Goal: Task Accomplishment & Management: Manage account settings

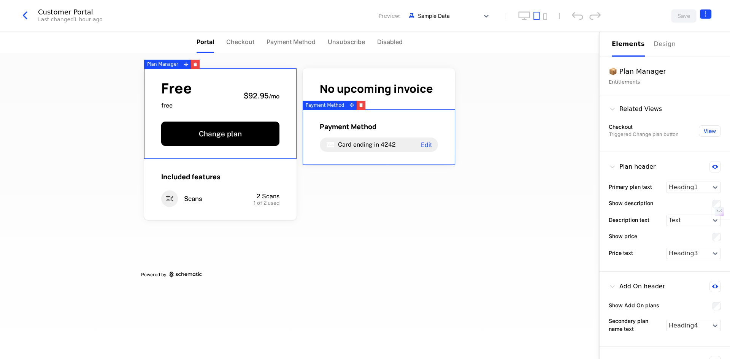
click at [707, 15] on html "celebal Development Dev Features Catalog Companies Events Components 14 days le…" at bounding box center [365, 179] width 730 height 359
click at [496, 136] on html "celebal Development Dev Quickstart Features Features Flags Catalog Plans Add On…" at bounding box center [365, 179] width 730 height 359
click at [22, 13] on icon "button" at bounding box center [25, 16] width 14 height 14
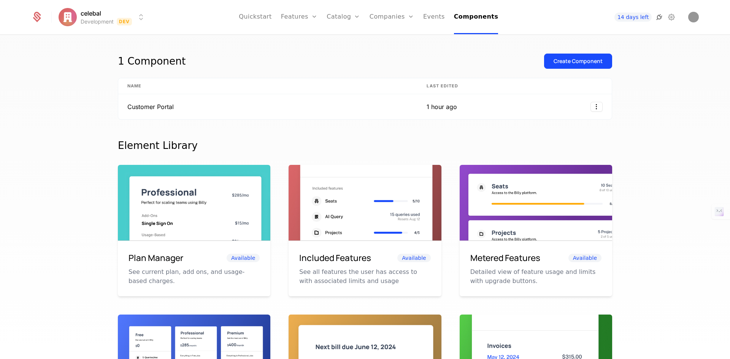
click at [663, 14] on icon at bounding box center [659, 17] width 9 height 9
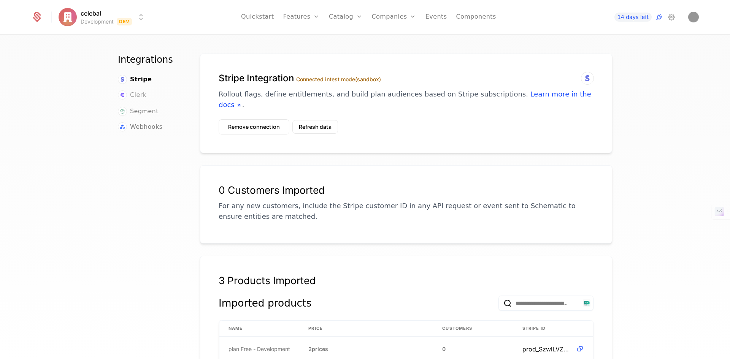
click at [131, 95] on span "Clerk" at bounding box center [138, 94] width 16 height 9
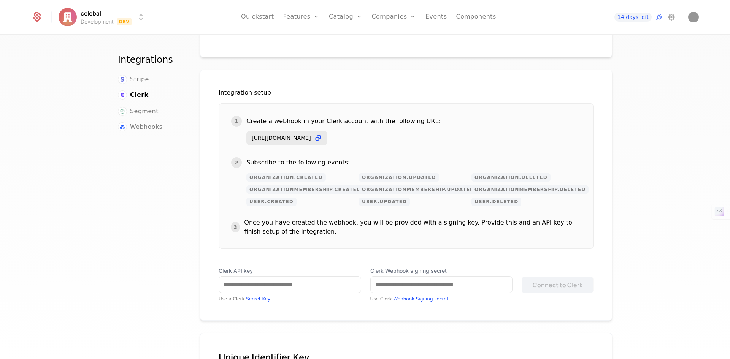
scroll to position [144, 0]
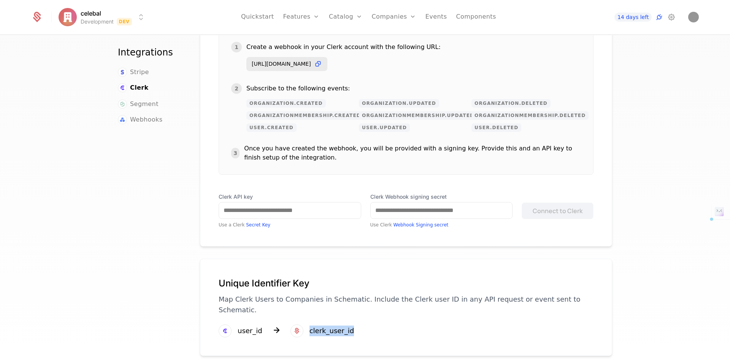
drag, startPoint x: 298, startPoint y: 322, endPoint x: 346, endPoint y: 320, distance: 47.5
click at [346, 320] on div "Unique Identifier Key Map Clerk Users to Companies in Schematic. Include the Cl…" at bounding box center [406, 307] width 412 height 97
click at [411, 324] on div "Unique Identifier Key Map Clerk Users to Companies in Schematic. Include the Cl…" at bounding box center [406, 307] width 412 height 97
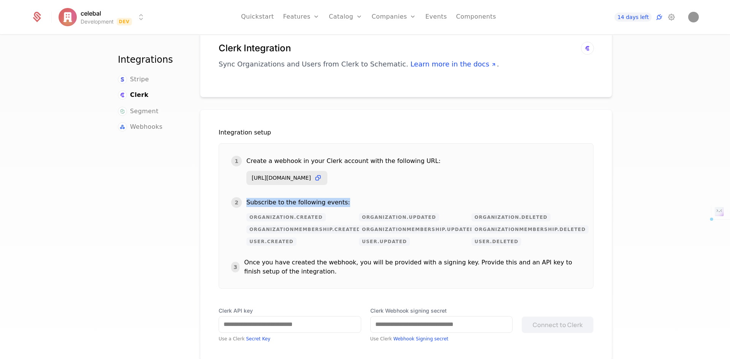
drag, startPoint x: 255, startPoint y: 203, endPoint x: 342, endPoint y: 203, distance: 87.1
click at [342, 203] on div "2 Subscribe to the following events:" at bounding box center [406, 202] width 350 height 11
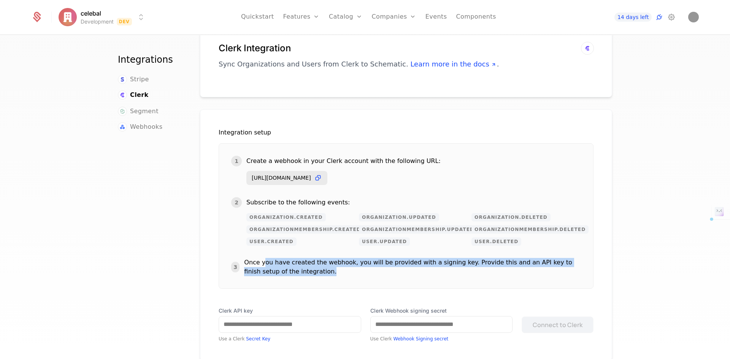
drag, startPoint x: 262, startPoint y: 267, endPoint x: 304, endPoint y: 278, distance: 43.6
click at [304, 278] on div "1 Create a webhook in your Clerk account with the following URL: https://integr…" at bounding box center [406, 216] width 375 height 146
click at [354, 279] on div "1 Create a webhook in your Clerk account with the following URL: https://integr…" at bounding box center [406, 216] width 375 height 146
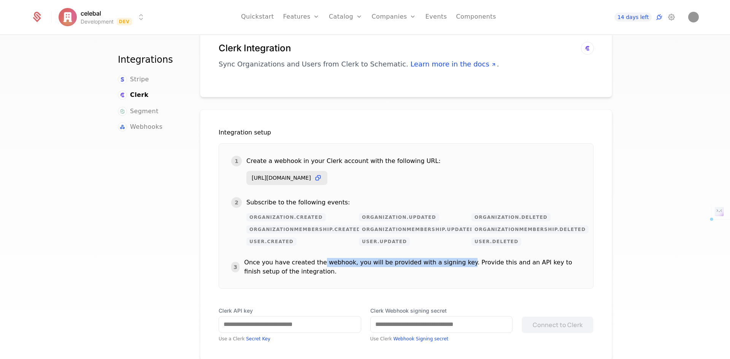
drag, startPoint x: 314, startPoint y: 263, endPoint x: 449, endPoint y: 262, distance: 134.2
click at [449, 262] on div "Once you have created the webhook, you will be provided with a signing key. Pro…" at bounding box center [412, 267] width 337 height 18
click at [487, 271] on div "Once you have created the webhook, you will be provided with a signing key. Pro…" at bounding box center [412, 267] width 337 height 18
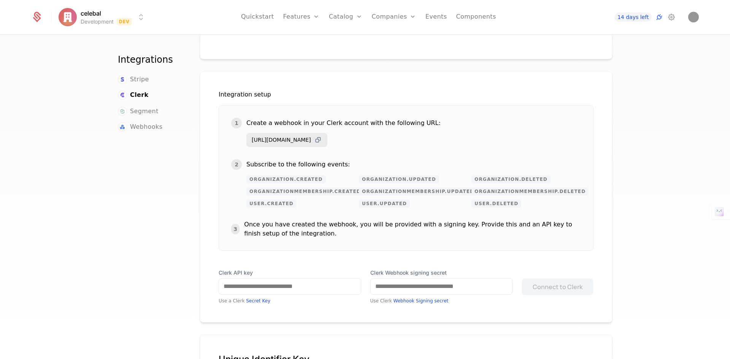
click at [322, 140] on icon at bounding box center [318, 140] width 8 height 8
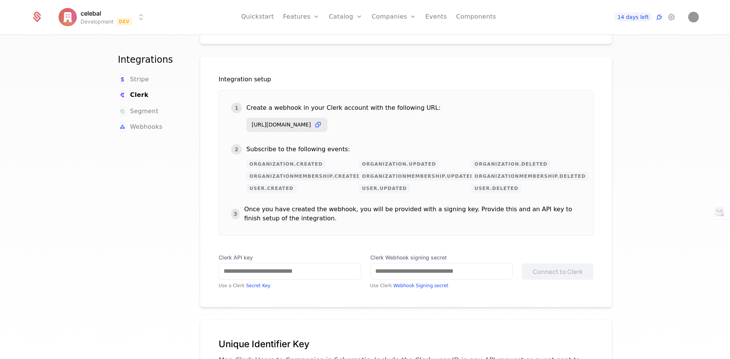
scroll to position [144, 0]
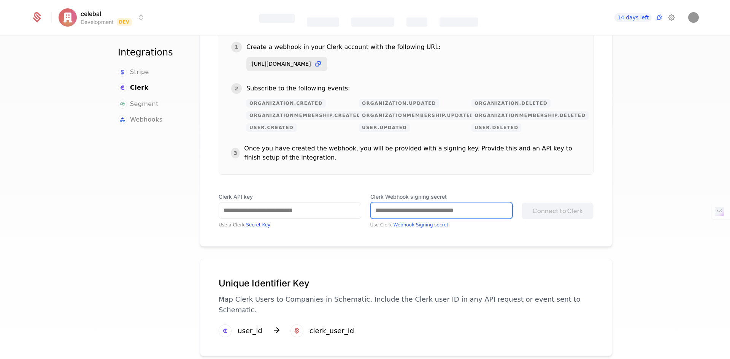
click at [455, 211] on input "Clerk Webhook signing secret" at bounding box center [442, 211] width 142 height 16
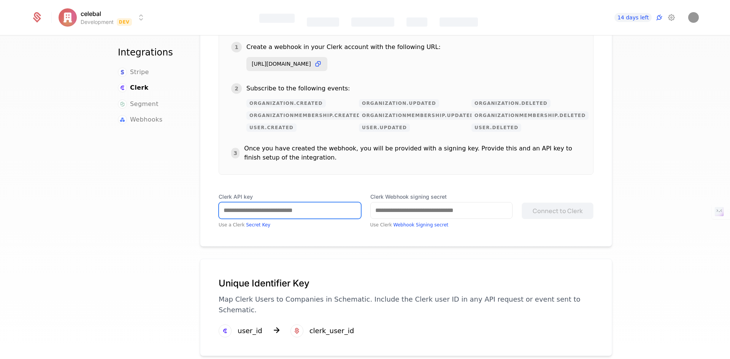
click at [308, 212] on input "Clerk API key" at bounding box center [290, 211] width 142 height 16
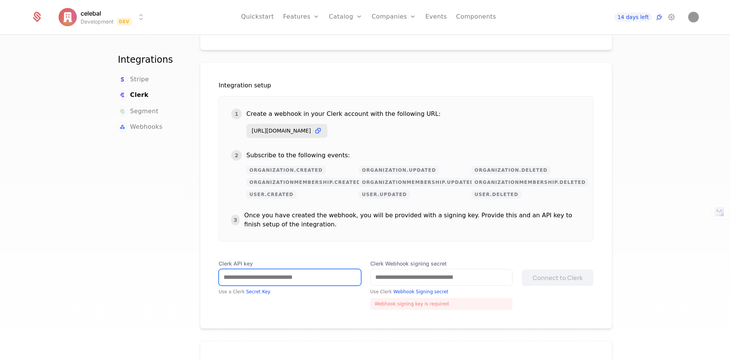
scroll to position [0, 0]
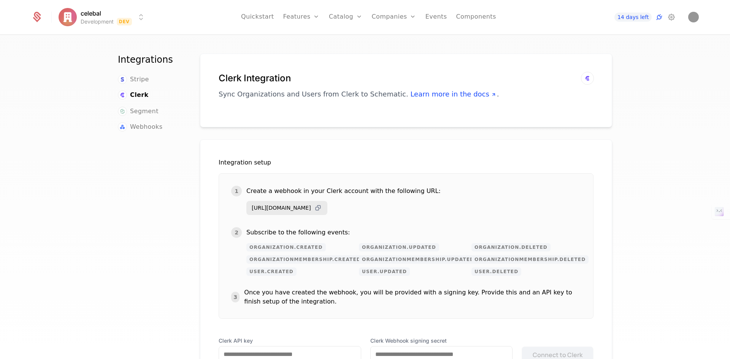
click at [322, 208] on icon at bounding box center [318, 208] width 8 height 8
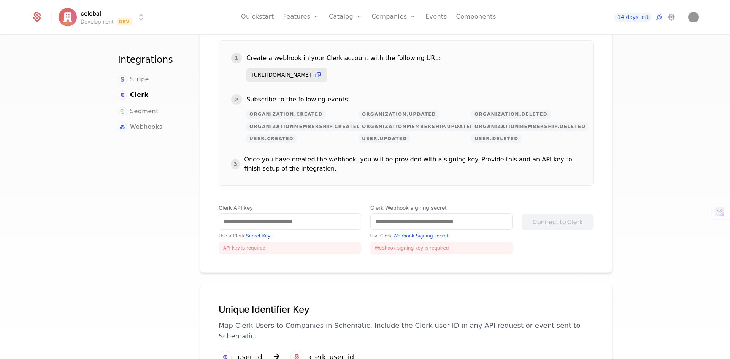
scroll to position [159, 0]
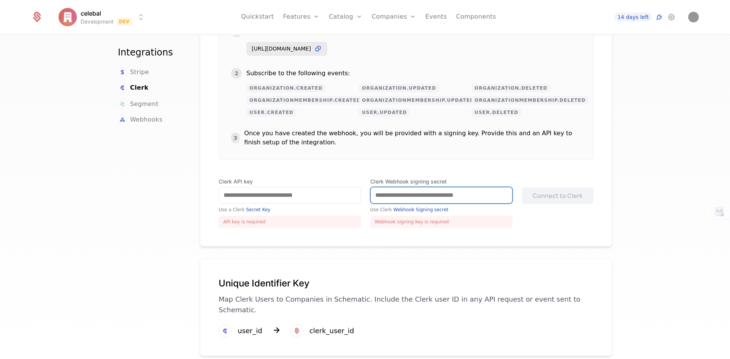
click at [393, 199] on input "Clerk Webhook signing secret" at bounding box center [442, 195] width 142 height 16
paste input "**********"
type input "**********"
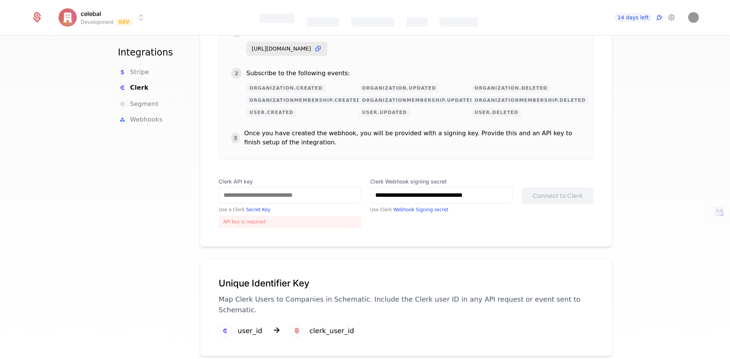
click at [461, 227] on div "**********" at bounding box center [406, 203] width 375 height 50
drag, startPoint x: 255, startPoint y: 182, endPoint x: 215, endPoint y: 182, distance: 39.5
click at [215, 182] on div "**********" at bounding box center [406, 113] width 412 height 266
click at [290, 200] on input "Clerk API key" at bounding box center [290, 195] width 142 height 16
paste input "**********"
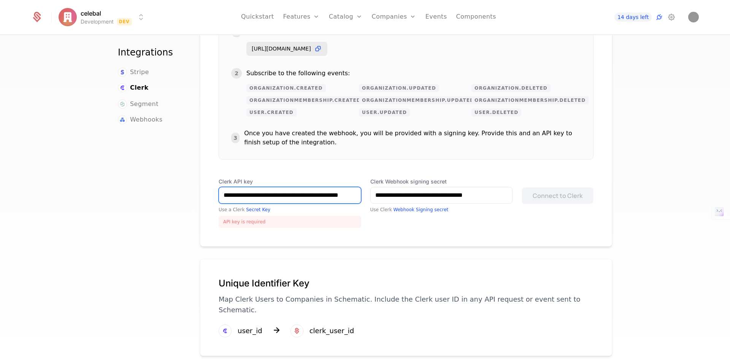
scroll to position [144, 0]
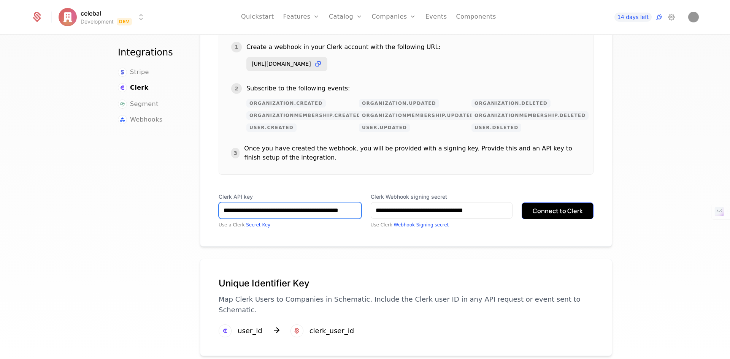
type input "**********"
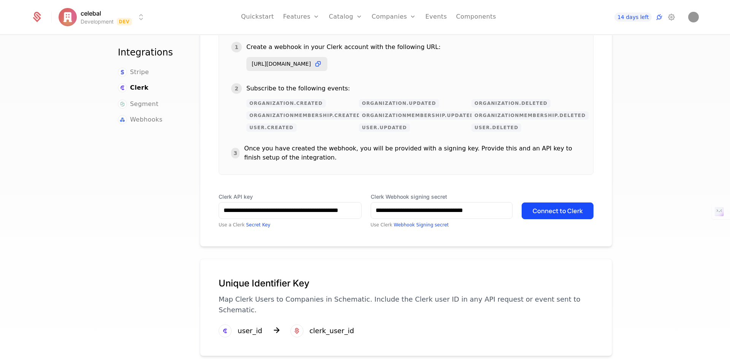
drag, startPoint x: 561, startPoint y: 214, endPoint x: 596, endPoint y: 205, distance: 35.4
click at [561, 214] on button "Connect to Clerk" at bounding box center [558, 211] width 72 height 17
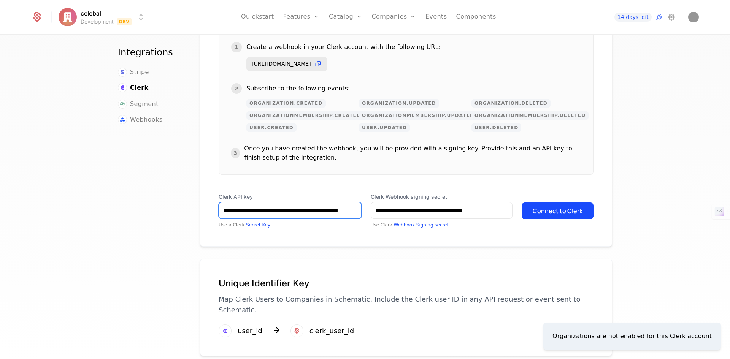
click at [296, 214] on input "**********" at bounding box center [290, 211] width 142 height 16
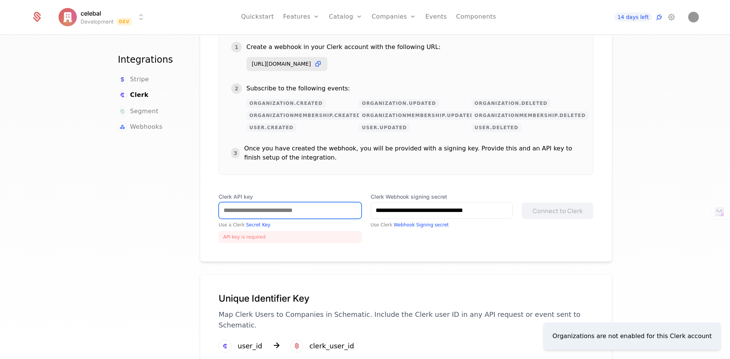
click at [293, 211] on input "Clerk API key" at bounding box center [290, 211] width 142 height 16
paste input "**********"
type input "**********"
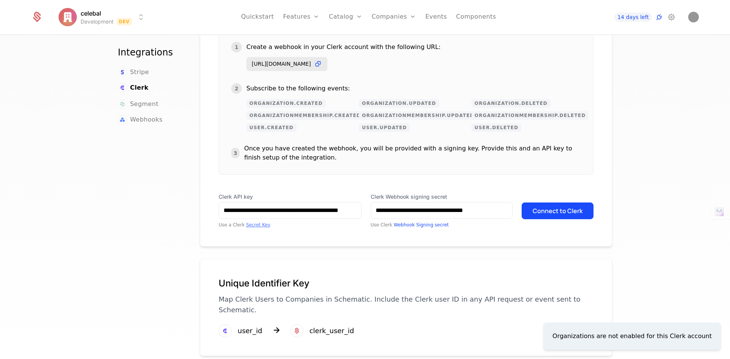
click at [250, 227] on link "Secret Key" at bounding box center [258, 224] width 24 height 5
click at [563, 217] on button "Connect to Clerk" at bounding box center [558, 211] width 72 height 17
click at [603, 338] on div "Organizations are not enabled for this Clerk account" at bounding box center [631, 336] width 159 height 9
click at [660, 339] on div "Organizations are not enabled for this Clerk account" at bounding box center [631, 336] width 159 height 9
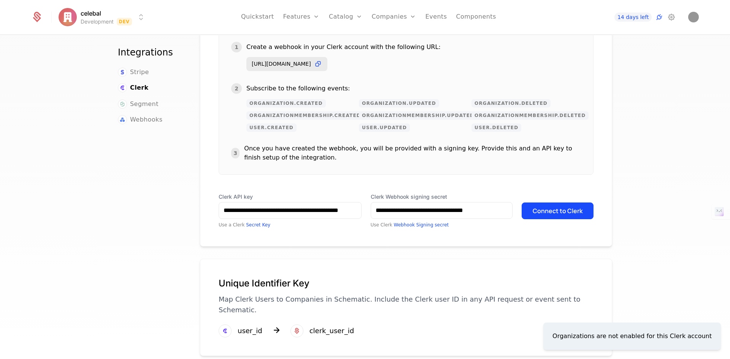
drag, startPoint x: 713, startPoint y: 338, endPoint x: 570, endPoint y: 337, distance: 142.9
click at [570, 337] on li "Organizations are not enabled for this Clerk account" at bounding box center [632, 336] width 178 height 27
click at [671, 244] on div "**********" at bounding box center [365, 199] width 730 height 328
drag, startPoint x: 498, startPoint y: 212, endPoint x: 396, endPoint y: 220, distance: 102.2
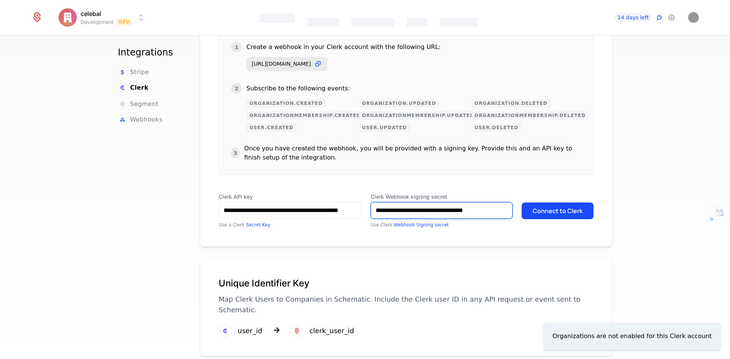
click at [396, 220] on div "**********" at bounding box center [442, 210] width 142 height 35
click at [462, 237] on div "**********" at bounding box center [406, 120] width 412 height 251
click at [594, 334] on div "Organizations are not enabled for this Clerk account" at bounding box center [631, 336] width 159 height 9
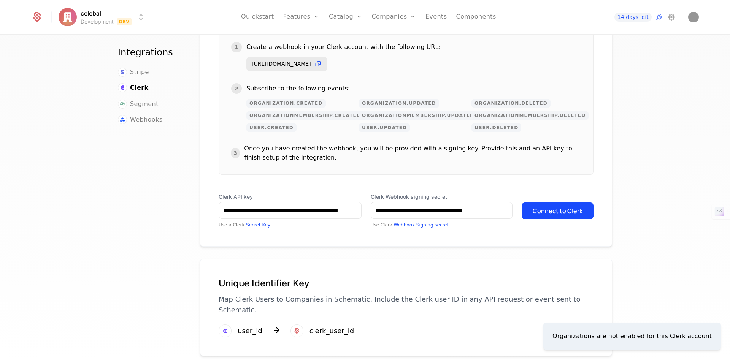
click at [594, 334] on div "Organizations are not enabled for this Clerk account" at bounding box center [631, 336] width 159 height 9
click at [571, 225] on div "**********" at bounding box center [406, 210] width 375 height 35
click at [566, 209] on button "Connect to Clerk" at bounding box center [558, 211] width 72 height 17
click at [666, 338] on div "Organizations are not enabled for this Clerk account" at bounding box center [631, 336] width 159 height 9
click at [569, 203] on button "Connect to Clerk" at bounding box center [558, 211] width 72 height 17
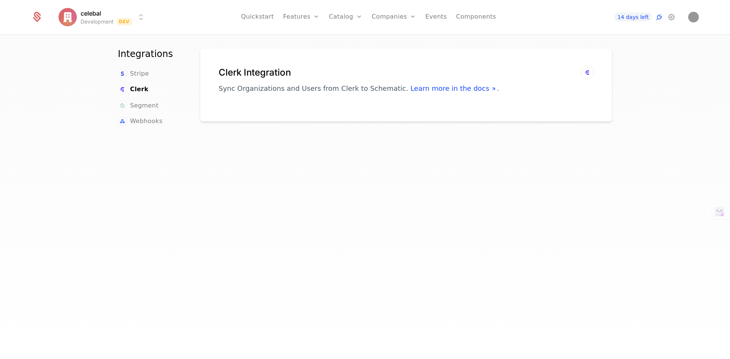
scroll to position [0, 0]
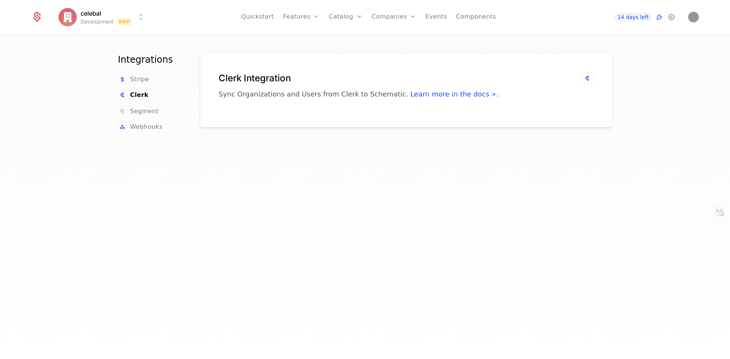
click at [208, 141] on div "Clerk Integration Sync Organizations and Users from Clerk to Schematic. Learn m…" at bounding box center [406, 209] width 412 height 310
drag, startPoint x: 413, startPoint y: 128, endPoint x: 228, endPoint y: 107, distance: 185.9
click at [413, 128] on div "Clerk Integration Sync Organizations and Users from Clerk to Schematic. Learn m…" at bounding box center [406, 209] width 412 height 310
click at [136, 94] on span "Clerk" at bounding box center [139, 94] width 19 height 9
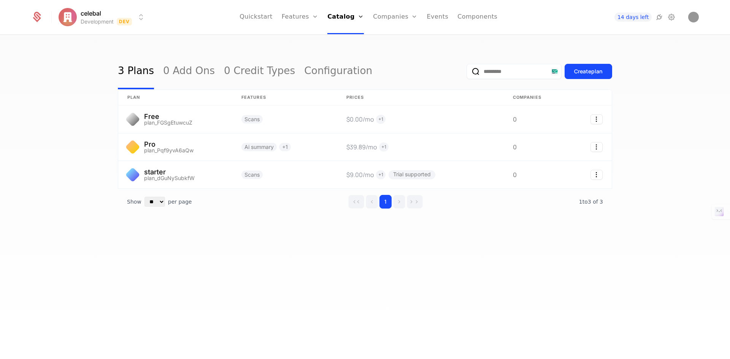
click at [144, 15] on html "celebal Development Dev Quickstart Features Features Flags Catalog Plans Add On…" at bounding box center [365, 179] width 730 height 359
click at [505, 258] on html "celebal Development Dev Quickstart Features Features Flags Catalog Plans Add On…" at bounding box center [365, 179] width 730 height 359
click at [688, 16] on img "Open user button" at bounding box center [693, 17] width 11 height 11
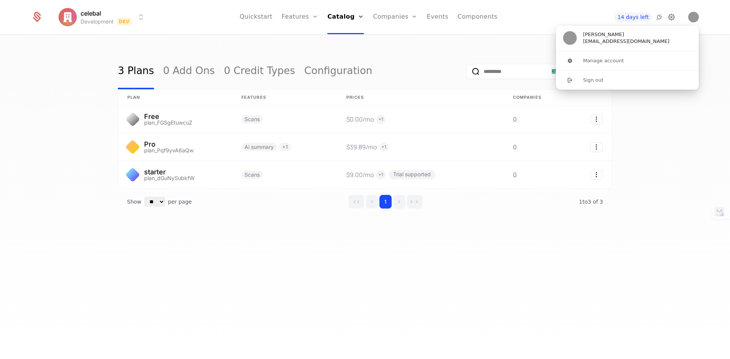
click at [673, 17] on icon at bounding box center [671, 17] width 9 height 9
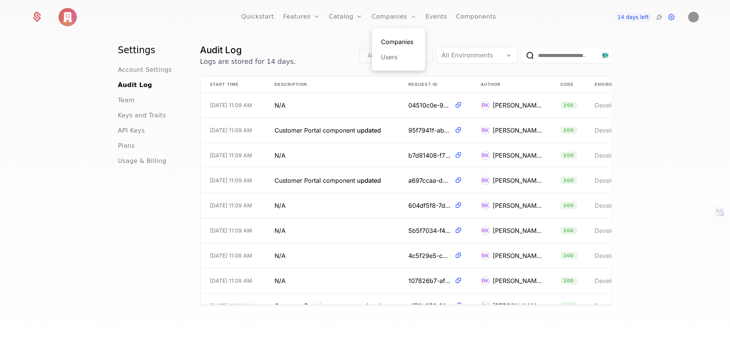
scroll to position [18, 0]
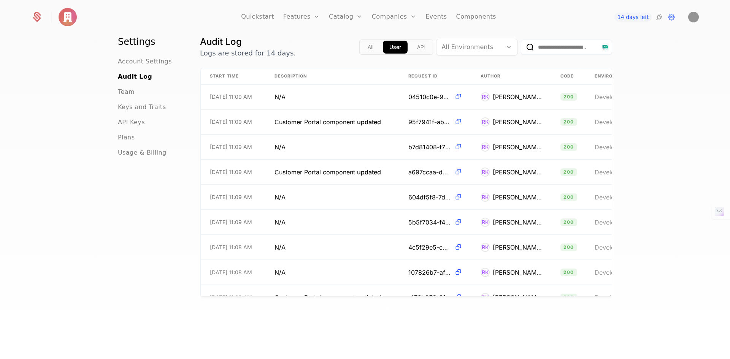
click at [649, 106] on div "Settings Account Settings Audit Log Team Keys and Traits API Keys Plans Usage &…" at bounding box center [365, 199] width 730 height 328
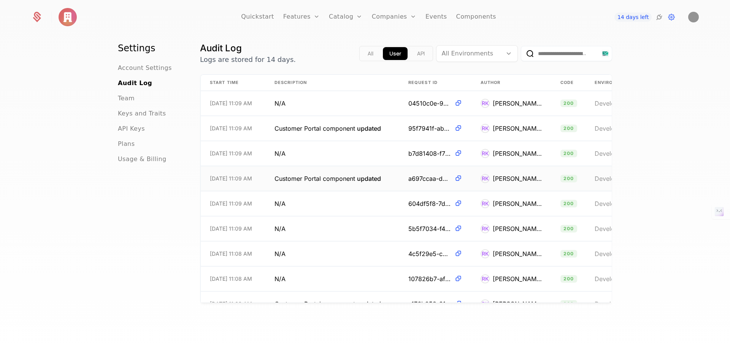
scroll to position [0, 0]
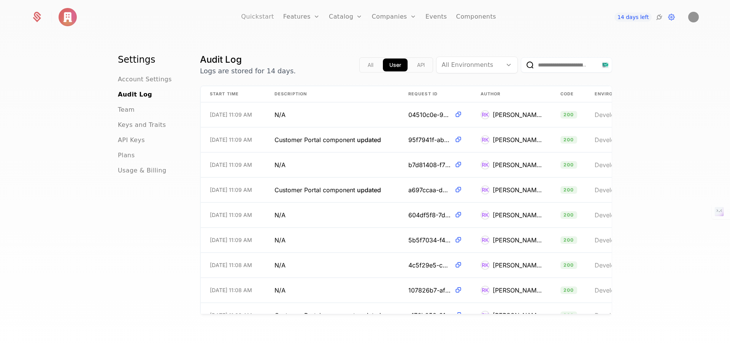
click at [260, 13] on link "Quickstart" at bounding box center [257, 17] width 33 height 34
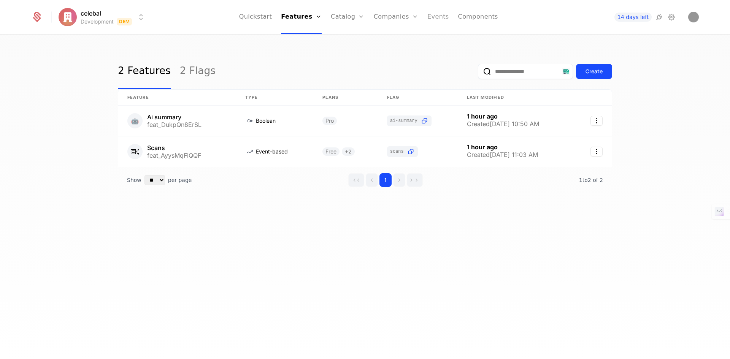
click at [438, 17] on link "Events" at bounding box center [438, 17] width 22 height 34
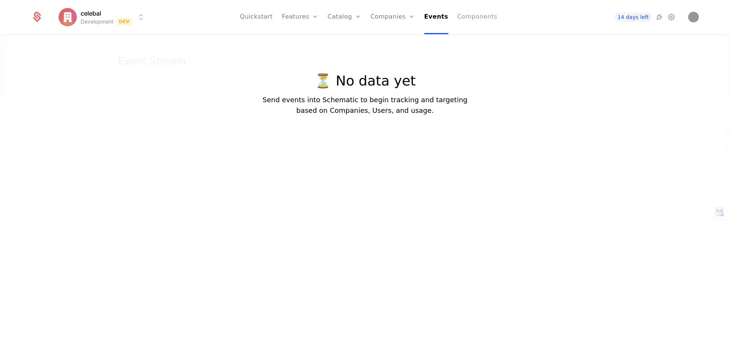
click at [463, 21] on link "Components" at bounding box center [477, 17] width 40 height 34
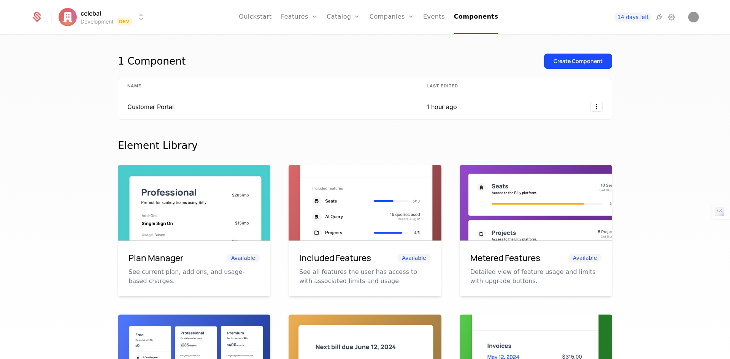
click at [37, 14] on icon at bounding box center [37, 17] width 11 height 11
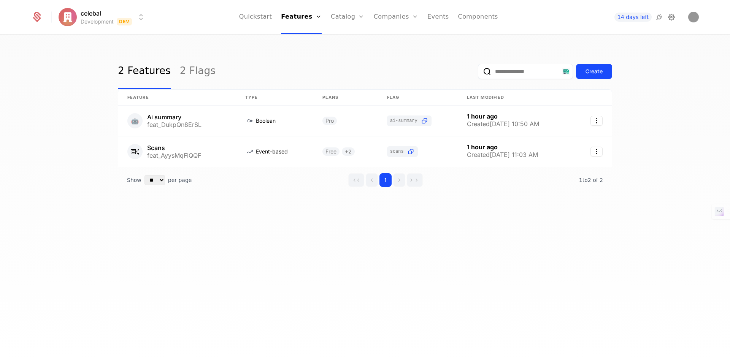
click at [674, 21] on icon at bounding box center [671, 17] width 9 height 9
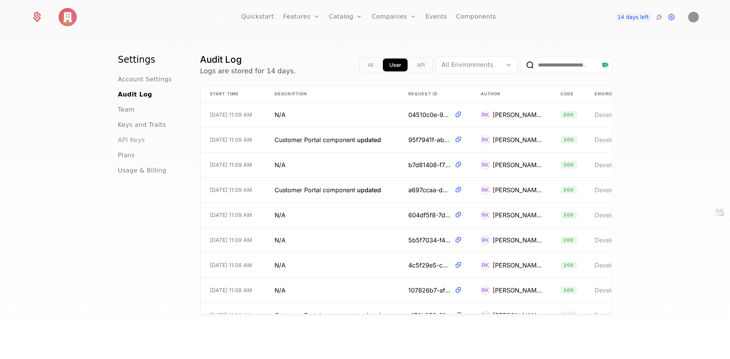
click at [135, 138] on span "API Keys" at bounding box center [131, 140] width 27 height 9
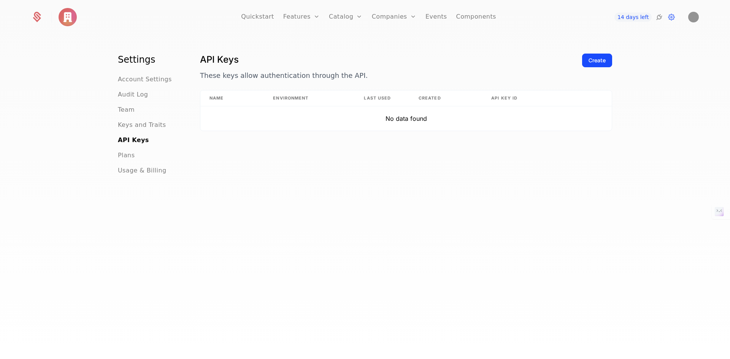
click at [143, 132] on ul "Account Settings Audit Log Team Keys and Traits API Keys Plans Usage & Billing" at bounding box center [150, 125] width 64 height 100
click at [143, 125] on span "Keys and Traits" at bounding box center [142, 125] width 48 height 9
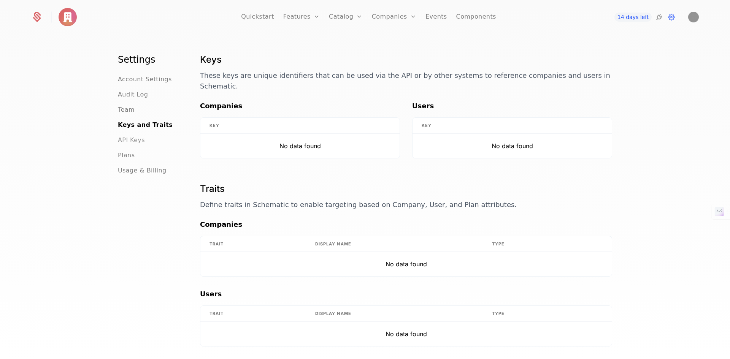
click at [130, 142] on span "API Keys" at bounding box center [131, 140] width 27 height 9
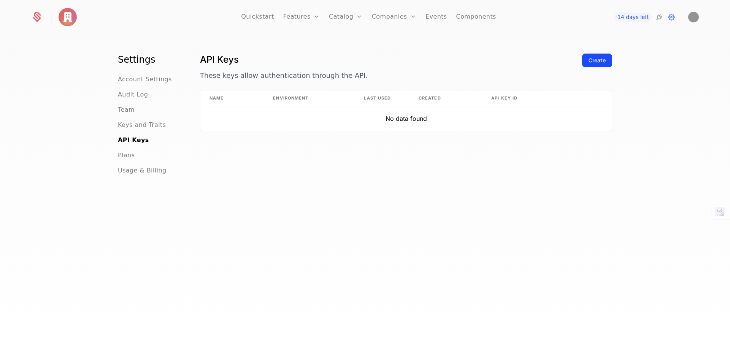
click at [131, 152] on div "Plans" at bounding box center [150, 155] width 64 height 9
click at [128, 158] on span "Plans" at bounding box center [126, 155] width 17 height 9
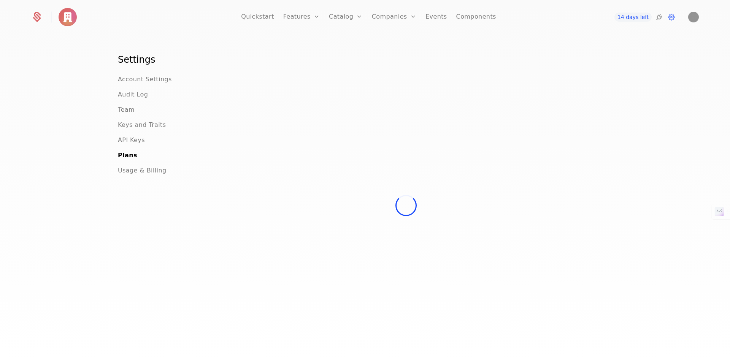
click at [68, 17] on img at bounding box center [68, 17] width 18 height 18
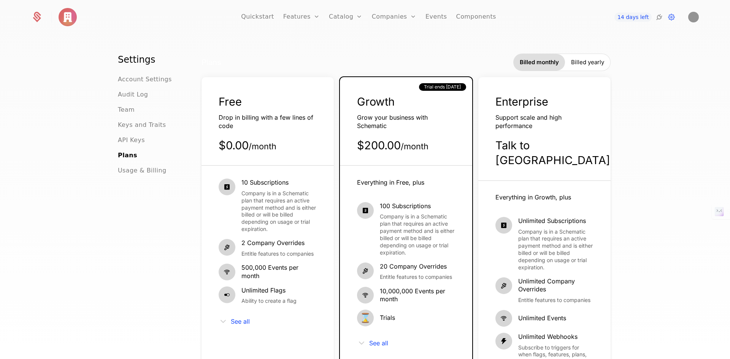
click at [656, 182] on div "Settings Account Settings Audit Log Team Keys and Traits API Keys Plans Usage &…" at bounding box center [365, 199] width 730 height 328
click at [666, 94] on div "Settings Account Settings Audit Log Team Keys and Traits API Keys Plans Usage &…" at bounding box center [365, 199] width 730 height 328
drag, startPoint x: 555, startPoint y: 40, endPoint x: 548, endPoint y: 11, distance: 30.0
click at [555, 39] on div "Settings Account Settings Audit Log Team Keys and Traits API Keys Plans Usage &…" at bounding box center [365, 199] width 730 height 328
click at [34, 15] on icon at bounding box center [37, 15] width 7 height 7
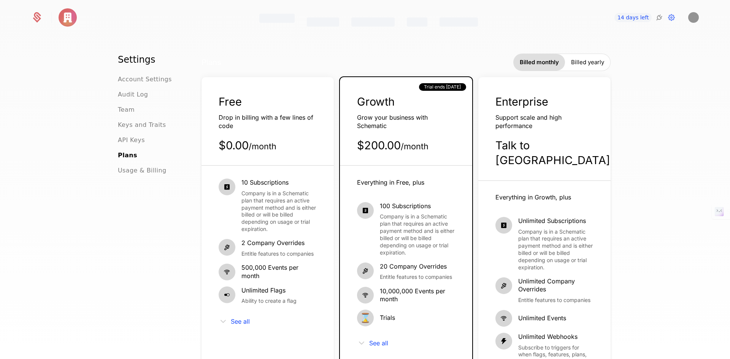
click at [79, 16] on html "Features Catalog Companies Events Components 14 days left Settings Account Sett…" at bounding box center [365, 179] width 730 height 359
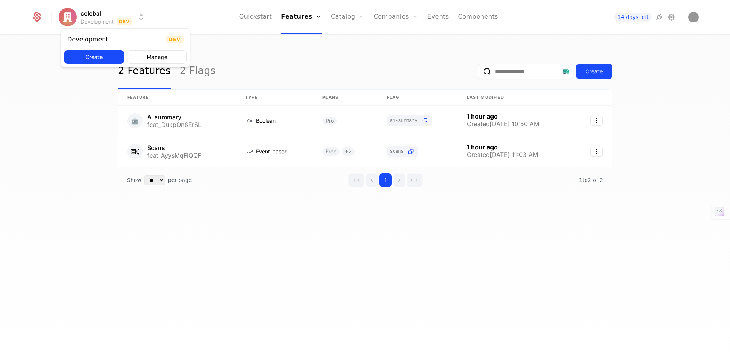
click at [70, 17] on html "celebal Development Dev Quickstart Features Features Flags Catalog Plans Add On…" at bounding box center [365, 179] width 730 height 359
click at [156, 59] on button "Manage" at bounding box center [157, 57] width 60 height 14
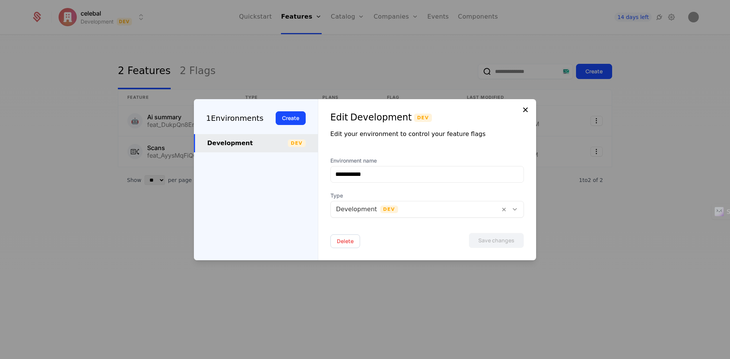
click at [527, 110] on icon at bounding box center [525, 109] width 9 height 9
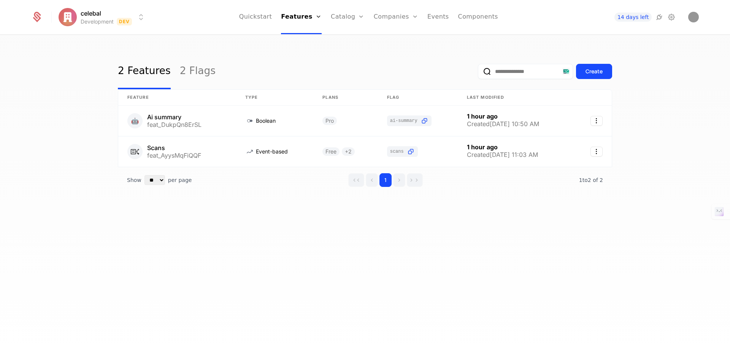
click at [481, 249] on div "2 Features 2 Flags Create Feature Type Plans Flag Last Modified 🤖 Ai summary fe…" at bounding box center [365, 199] width 730 height 328
click at [355, 84] on link "Configuration" at bounding box center [359, 87] width 39 height 9
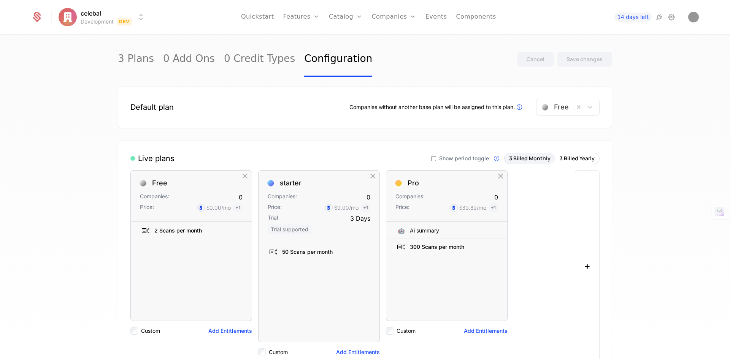
click at [39, 17] on icon at bounding box center [37, 18] width 8 height 8
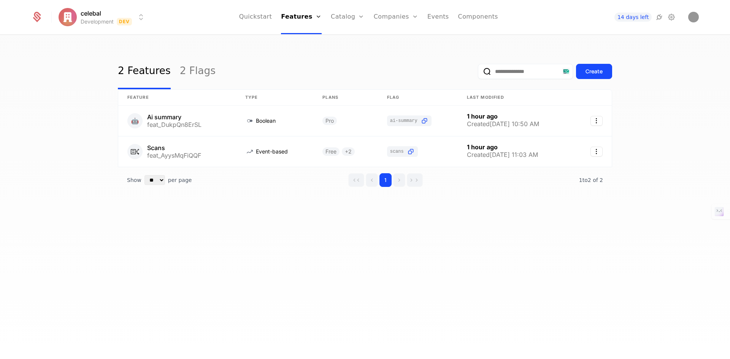
click at [39, 17] on icon at bounding box center [37, 18] width 8 height 8
click at [462, 13] on link "Components" at bounding box center [478, 17] width 40 height 34
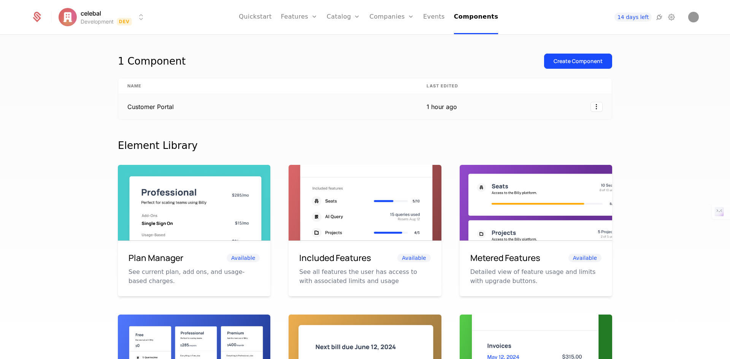
click at [453, 112] on td "1 hour ago" at bounding box center [443, 106] width 53 height 25
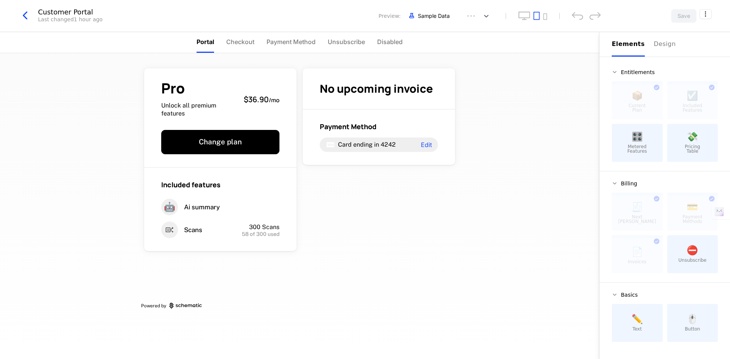
click at [555, 76] on div "Pro Unlock all premium features $36.90 / mo Change plan Included features 🤖 Ai …" at bounding box center [299, 206] width 599 height 306
click at [710, 14] on html "celebal Development Dev Quickstart Features Features Flags Catalog Plans Add On…" at bounding box center [365, 179] width 730 height 359
click at [696, 62] on icon "button" at bounding box center [693, 62] width 8 height 8
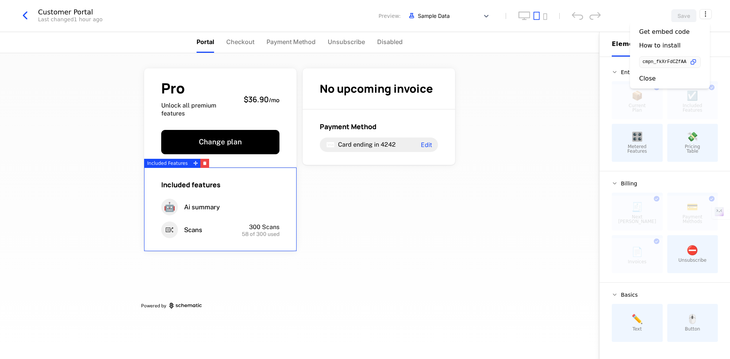
click at [89, 167] on html "celebal Development Dev Quickstart Features Features Flags Catalog Plans Add On…" at bounding box center [365, 179] width 730 height 359
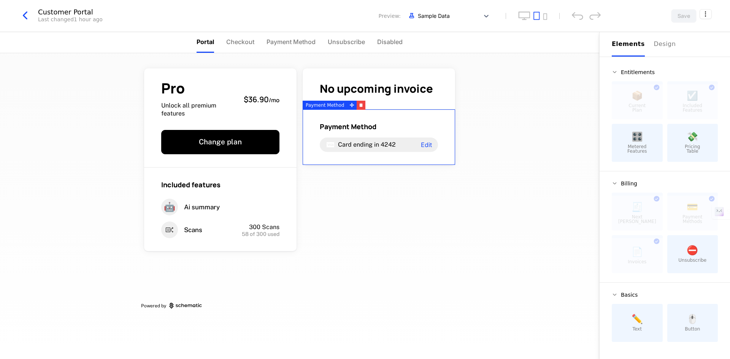
click at [491, 192] on div "Pro Unlock all premium features $36.90 / mo Change plan Included features 🤖 Ai …" at bounding box center [299, 206] width 599 height 306
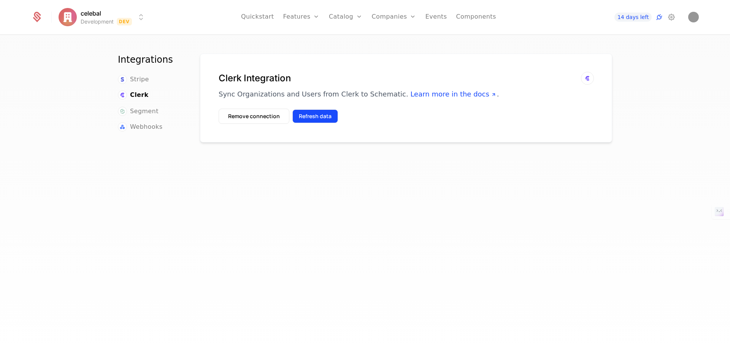
click at [313, 115] on button "Refresh data" at bounding box center [315, 116] width 46 height 14
drag, startPoint x: 671, startPoint y: 16, endPoint x: 671, endPoint y: 27, distance: 10.3
click at [671, 16] on icon at bounding box center [671, 17] width 9 height 9
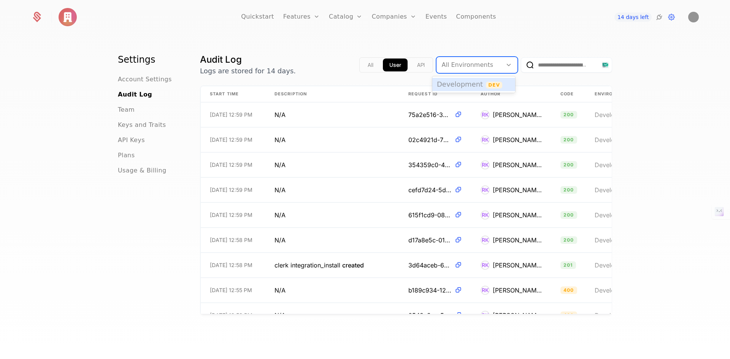
click at [478, 66] on div at bounding box center [469, 65] width 55 height 11
click at [479, 84] on div "Development Dev" at bounding box center [474, 84] width 74 height 7
click at [656, 88] on div "Settings Account Settings Audit Log Team Keys and Traits API Keys Plans Usage &…" at bounding box center [365, 199] width 730 height 328
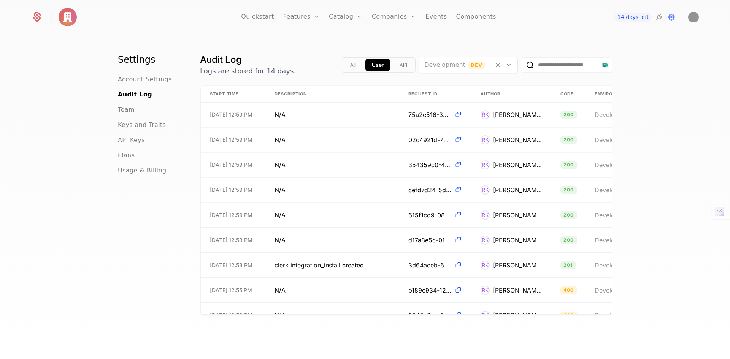
click at [398, 69] on button "API" at bounding box center [403, 65] width 21 height 13
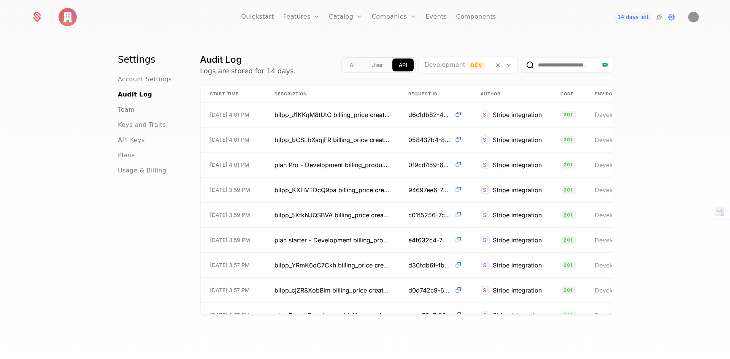
click at [371, 65] on button "User" at bounding box center [377, 65] width 24 height 13
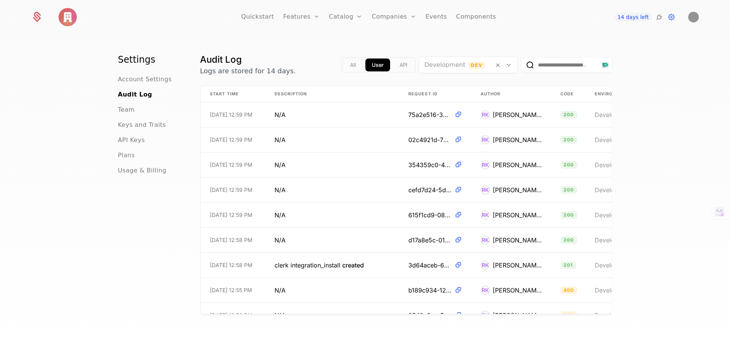
click at [399, 63] on button "API" at bounding box center [403, 65] width 21 height 13
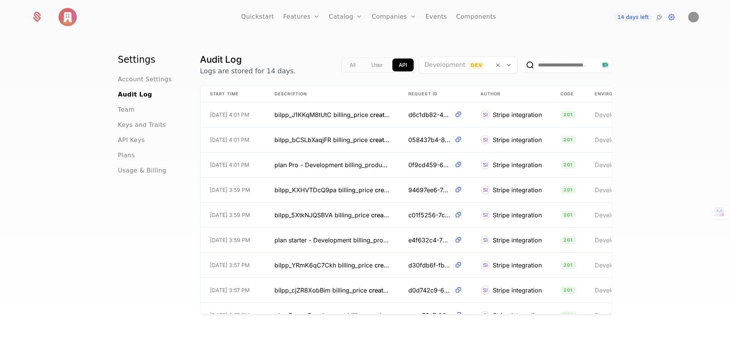
click at [349, 63] on button "All" at bounding box center [352, 65] width 19 height 13
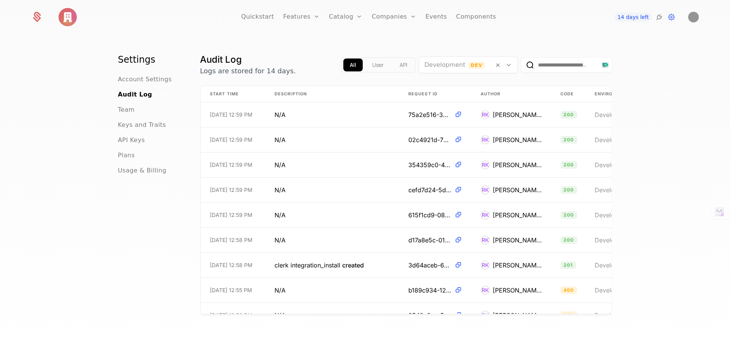
click at [372, 63] on button "User" at bounding box center [378, 65] width 24 height 13
click at [395, 65] on button "API" at bounding box center [403, 65] width 21 height 13
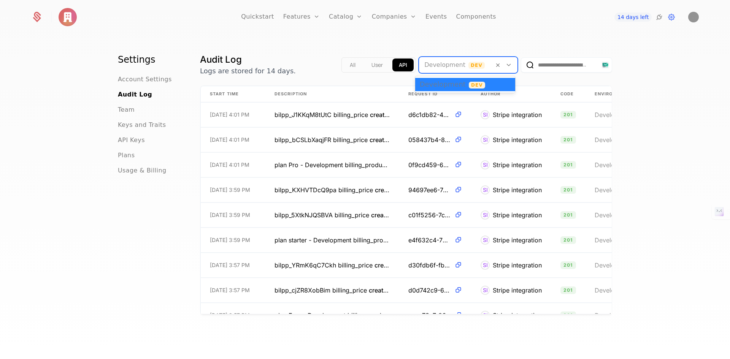
click at [505, 65] on icon at bounding box center [508, 65] width 7 height 7
click at [622, 134] on div "Settings Account Settings Audit Log Team Keys and Traits API Keys Plans Usage &…" at bounding box center [365, 199] width 730 height 328
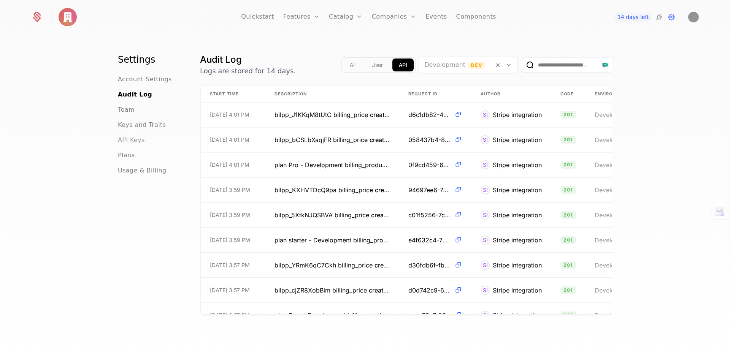
click at [127, 143] on span "API Keys" at bounding box center [131, 140] width 27 height 9
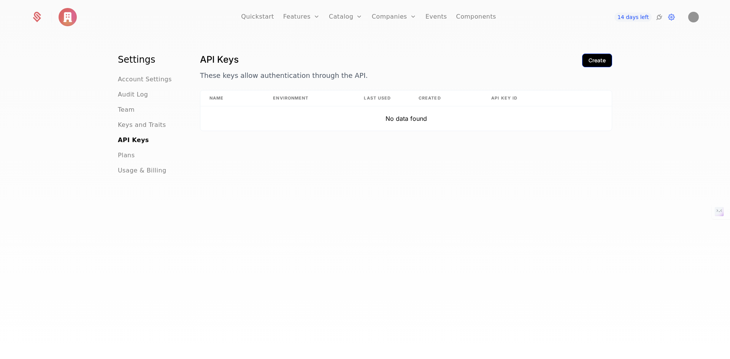
click at [589, 63] on div "Create" at bounding box center [596, 61] width 17 height 8
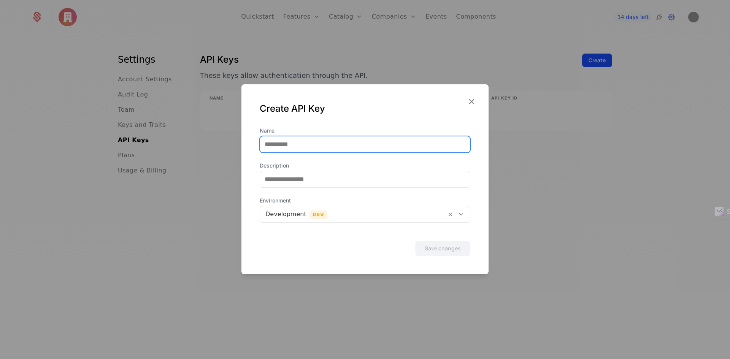
click at [326, 151] on input "Name" at bounding box center [365, 144] width 210 height 16
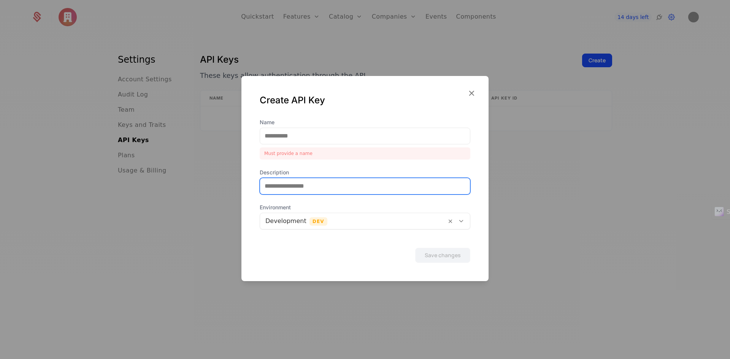
drag, startPoint x: 438, startPoint y: 171, endPoint x: 437, endPoint y: 176, distance: 5.0
click at [438, 172] on div "Description" at bounding box center [365, 182] width 211 height 26
click at [414, 219] on div at bounding box center [353, 221] width 176 height 11
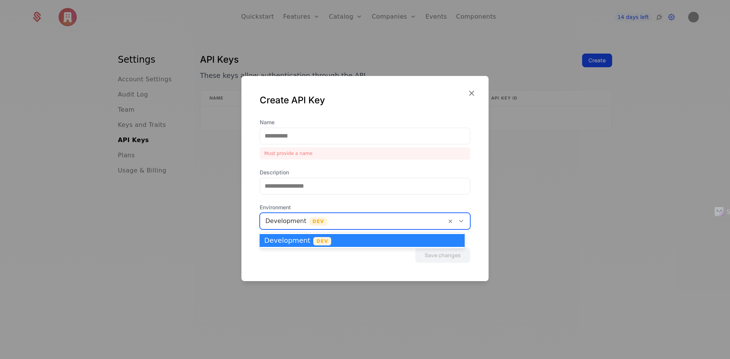
click at [347, 194] on div at bounding box center [365, 186] width 211 height 17
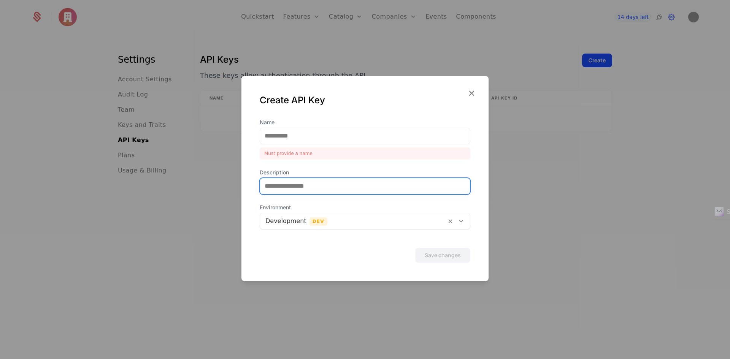
click at [342, 185] on input "Description" at bounding box center [365, 186] width 210 height 16
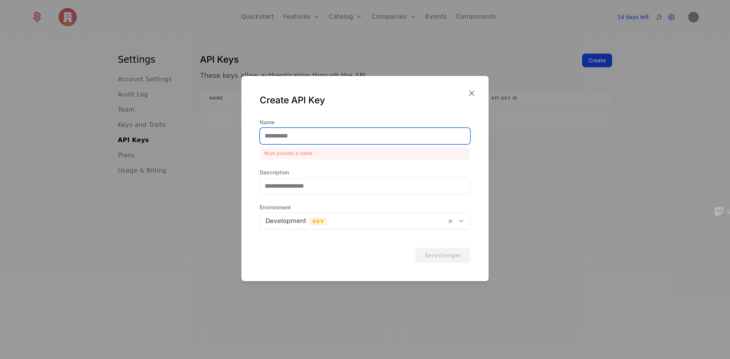
click at [315, 139] on input "Name" at bounding box center [365, 136] width 210 height 16
click at [304, 135] on input "Name" at bounding box center [365, 136] width 210 height 16
paste input "**********"
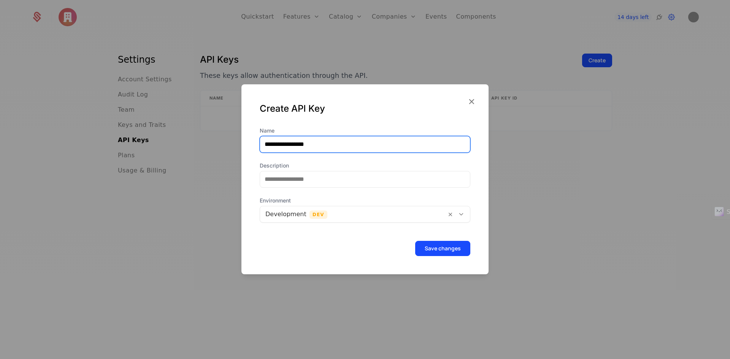
type input "**********"
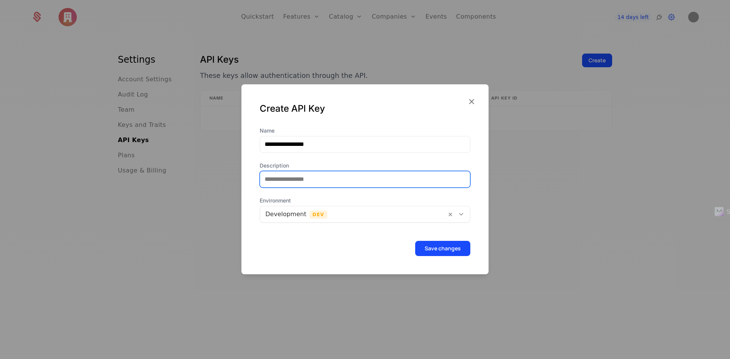
click at [355, 183] on input "Description" at bounding box center [365, 179] width 210 height 16
paste input "**********"
type input "**********"
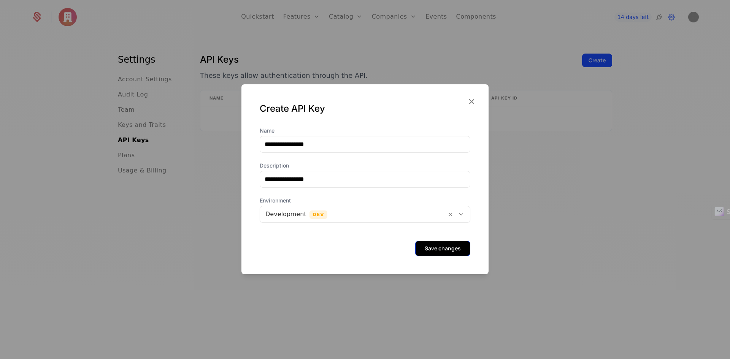
click at [432, 244] on button "Save changes" at bounding box center [442, 248] width 55 height 15
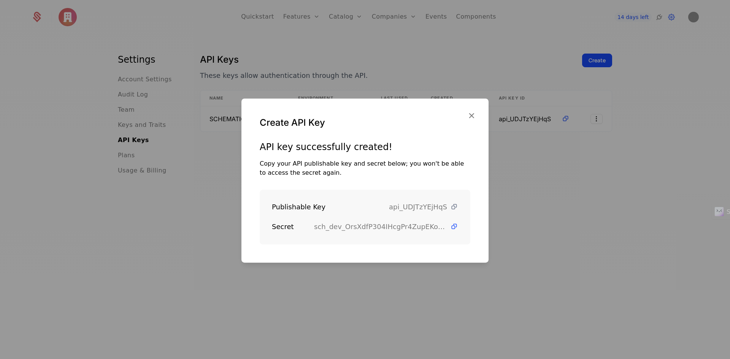
click at [450, 205] on icon at bounding box center [454, 207] width 8 height 8
click at [319, 190] on div "Publishable Key api_UDJTzYEjHqS Secret sch_dev_OrsXdfP304IHcgPr4ZupEKoV1HxOP9RS" at bounding box center [365, 217] width 211 height 55
click at [450, 205] on icon at bounding box center [454, 207] width 8 height 8
drag, startPoint x: 301, startPoint y: 189, endPoint x: 314, endPoint y: 197, distance: 15.5
click at [301, 189] on div "API key successfully created! Copy your API publishable key and secret below; y…" at bounding box center [365, 192] width 211 height 103
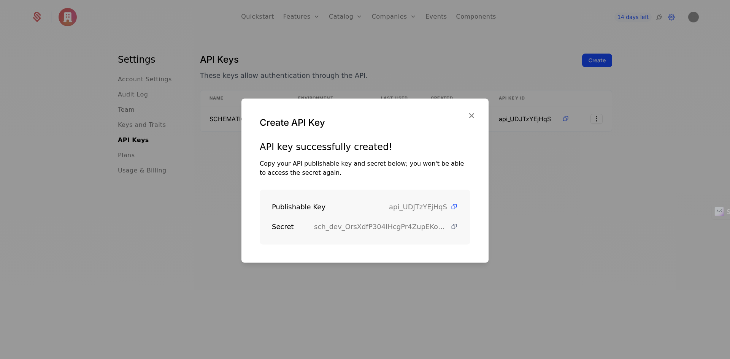
click at [450, 226] on icon at bounding box center [454, 227] width 8 height 8
